Goal: Task Accomplishment & Management: Use online tool/utility

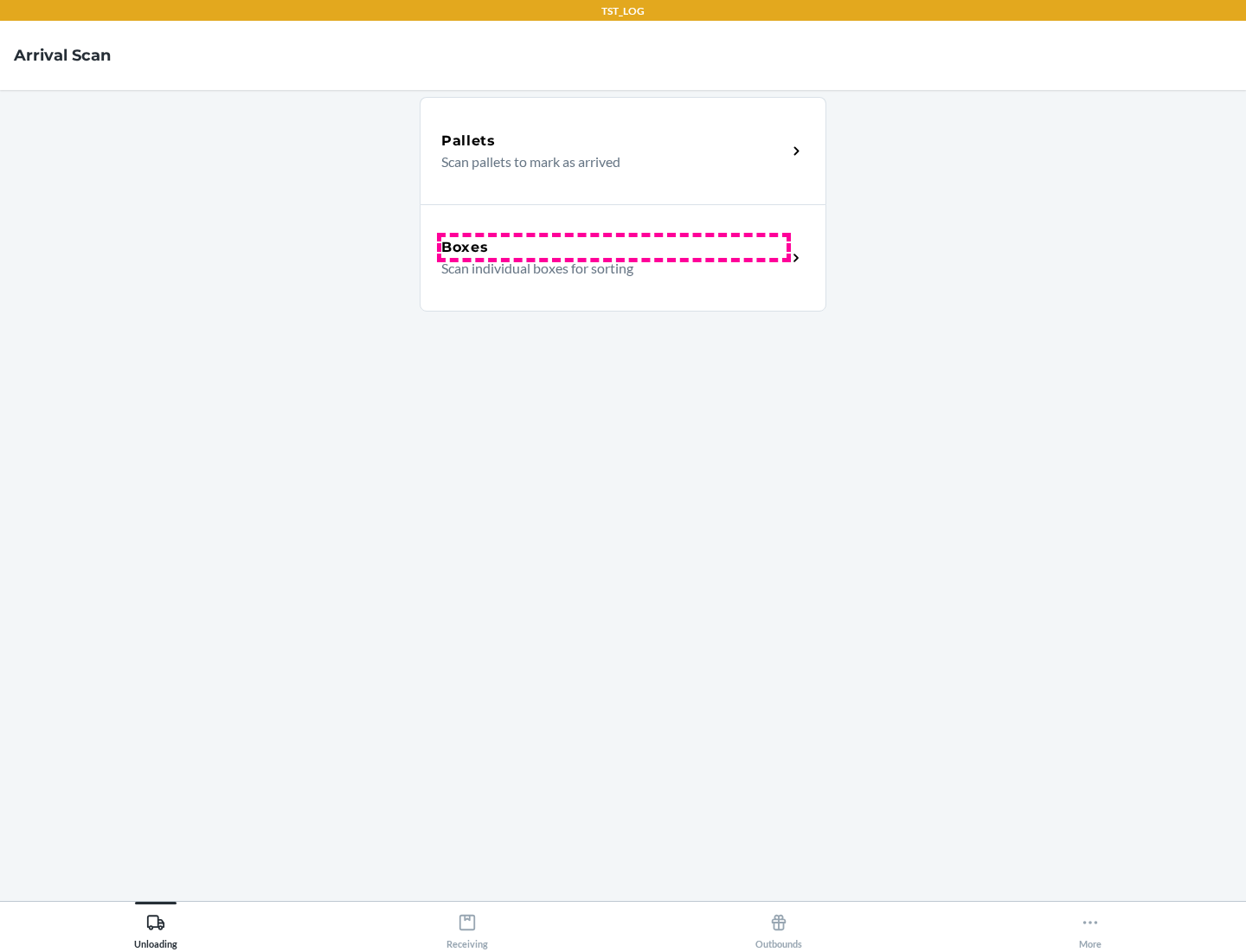
click at [614, 247] on div "Boxes" at bounding box center [613, 247] width 345 height 21
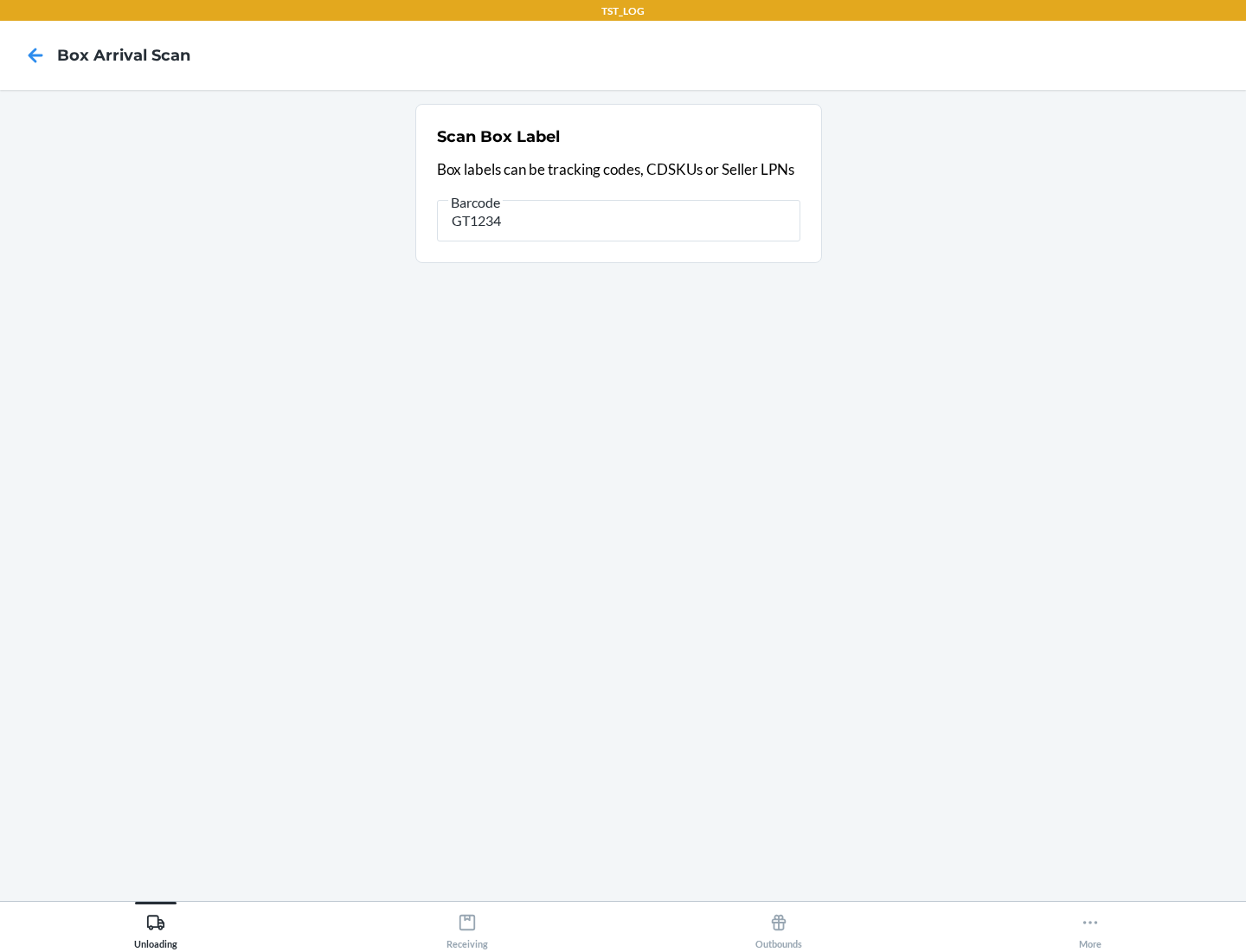
type input "GT1234"
